Goal: Navigation & Orientation: Find specific page/section

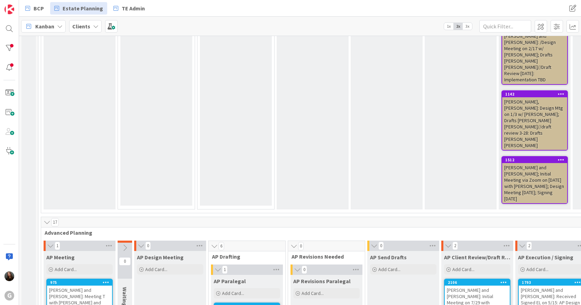
scroll to position [588, 0]
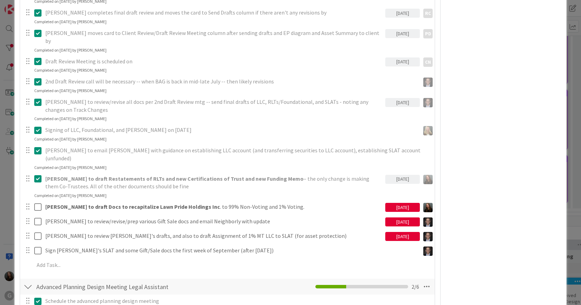
scroll to position [519, 0]
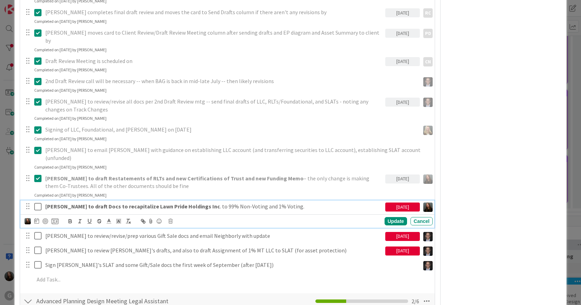
click at [41, 202] on icon at bounding box center [37, 206] width 7 height 8
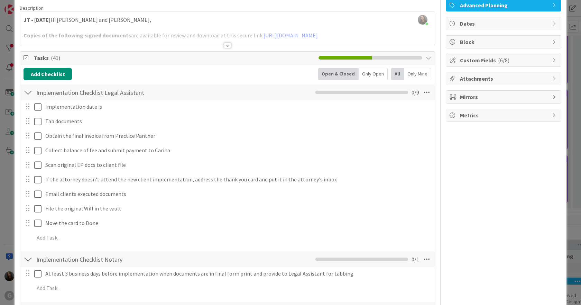
scroll to position [0, 0]
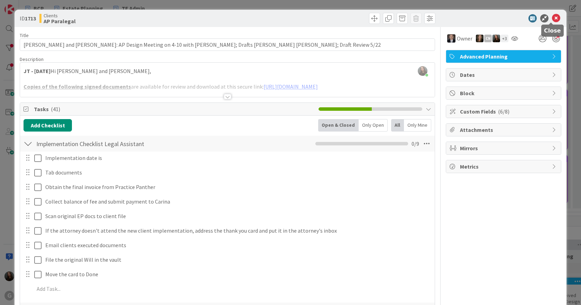
click at [552, 17] on icon at bounding box center [556, 18] width 8 height 8
